Goal: Communication & Community: Ask a question

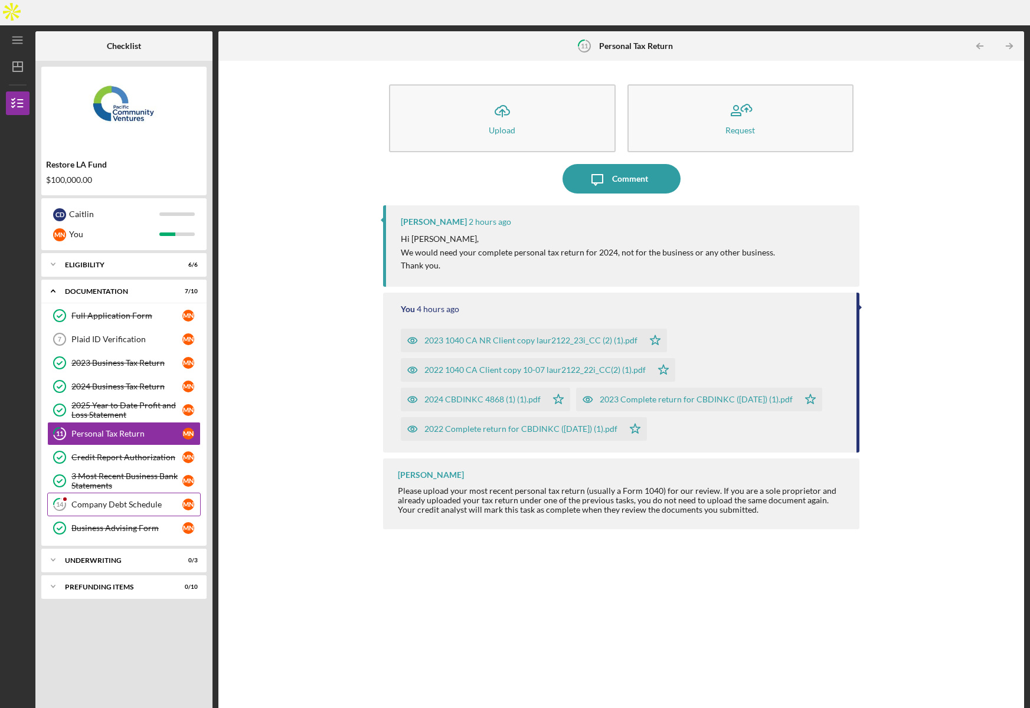
click at [109, 500] on div "Company Debt Schedule" at bounding box center [126, 504] width 111 height 9
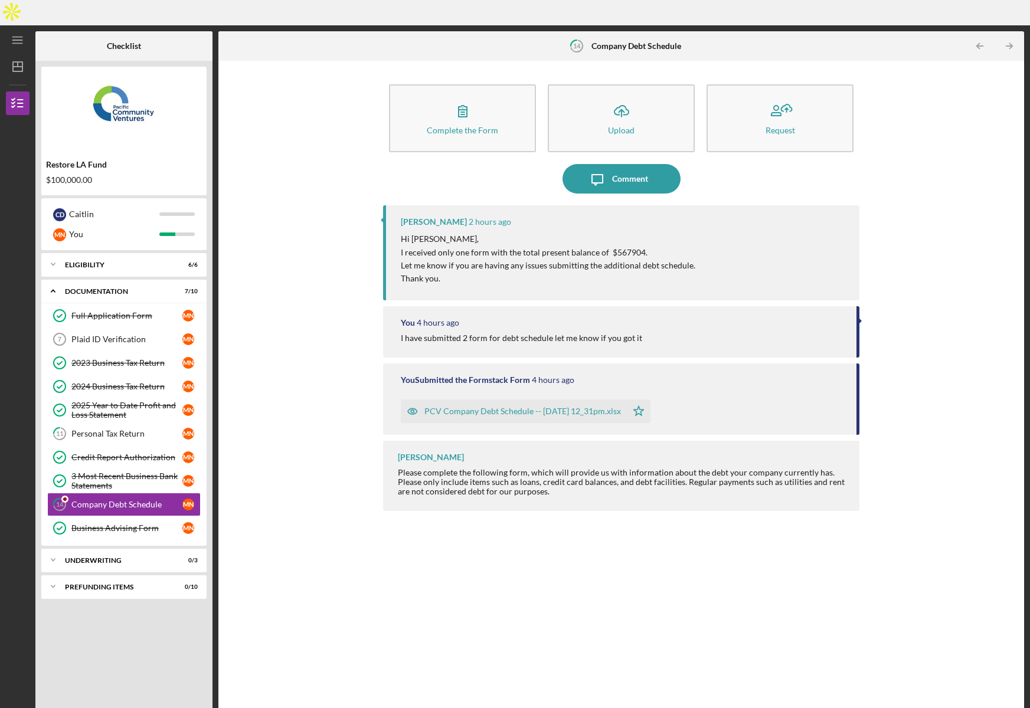
drag, startPoint x: 410, startPoint y: 227, endPoint x: 611, endPoint y: 224, distance: 200.6
click at [598, 246] on p "I received only one form with the total present balance of $567904." at bounding box center [548, 252] width 294 height 13
click at [604, 164] on icon "Icon/Message" at bounding box center [597, 179] width 30 height 30
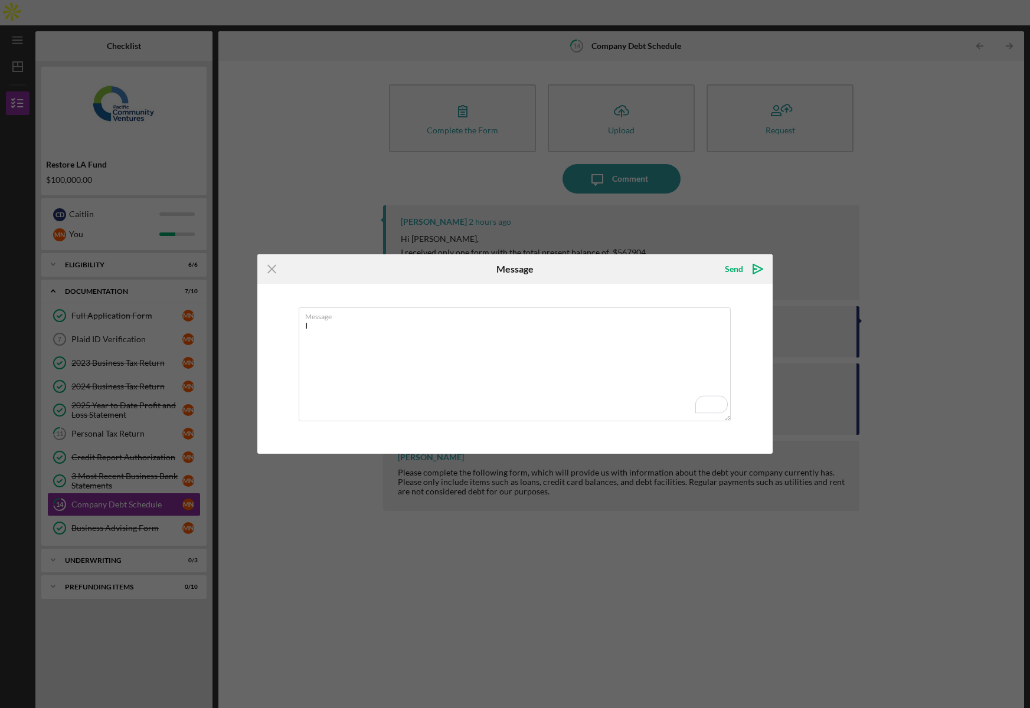
type textarea "I"
